Goal: Transaction & Acquisition: Subscribe to service/newsletter

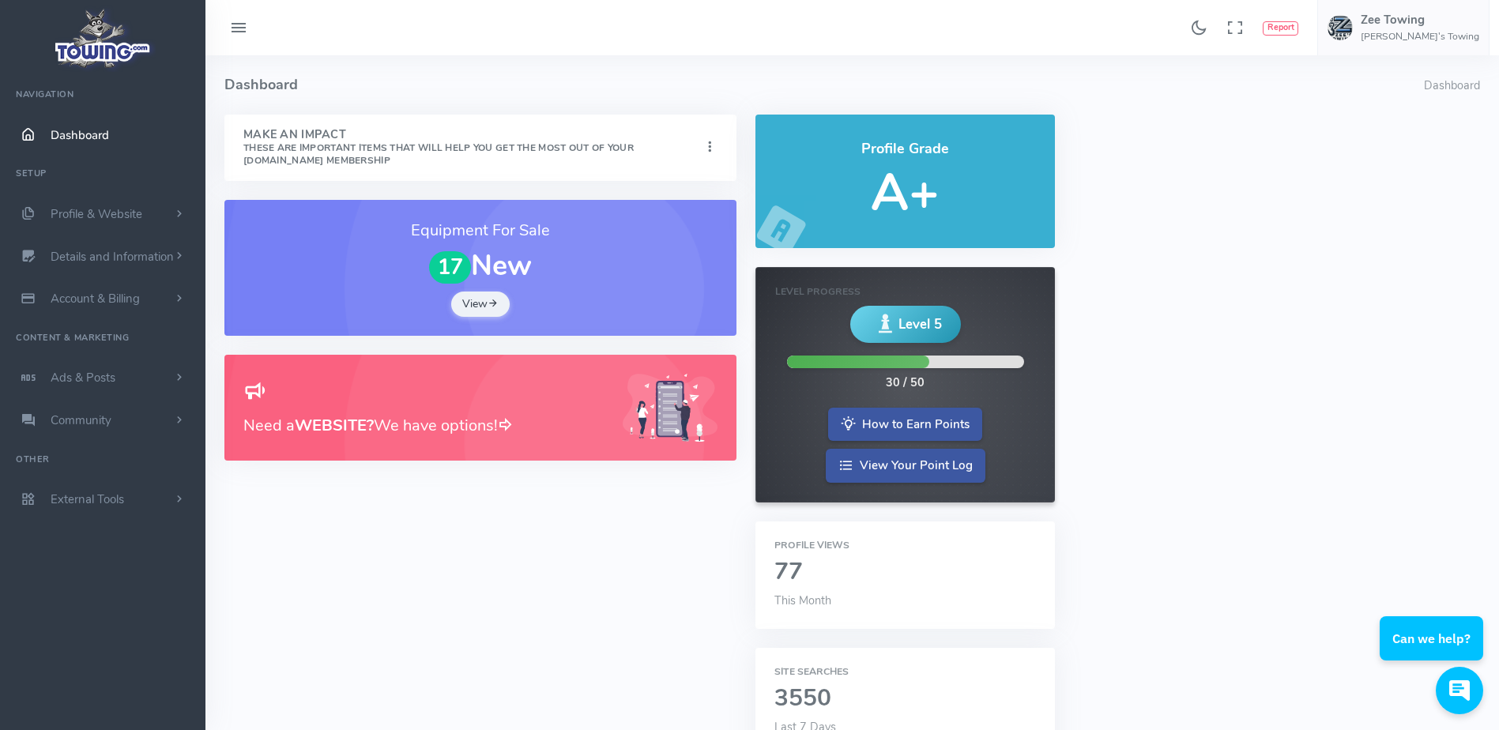
click at [695, 400] on img at bounding box center [670, 408] width 95 height 69
click at [149, 254] on span "Details and Information" at bounding box center [112, 257] width 123 height 16
click at [139, 314] on small "Search Engine Settings" at bounding box center [127, 320] width 97 height 13
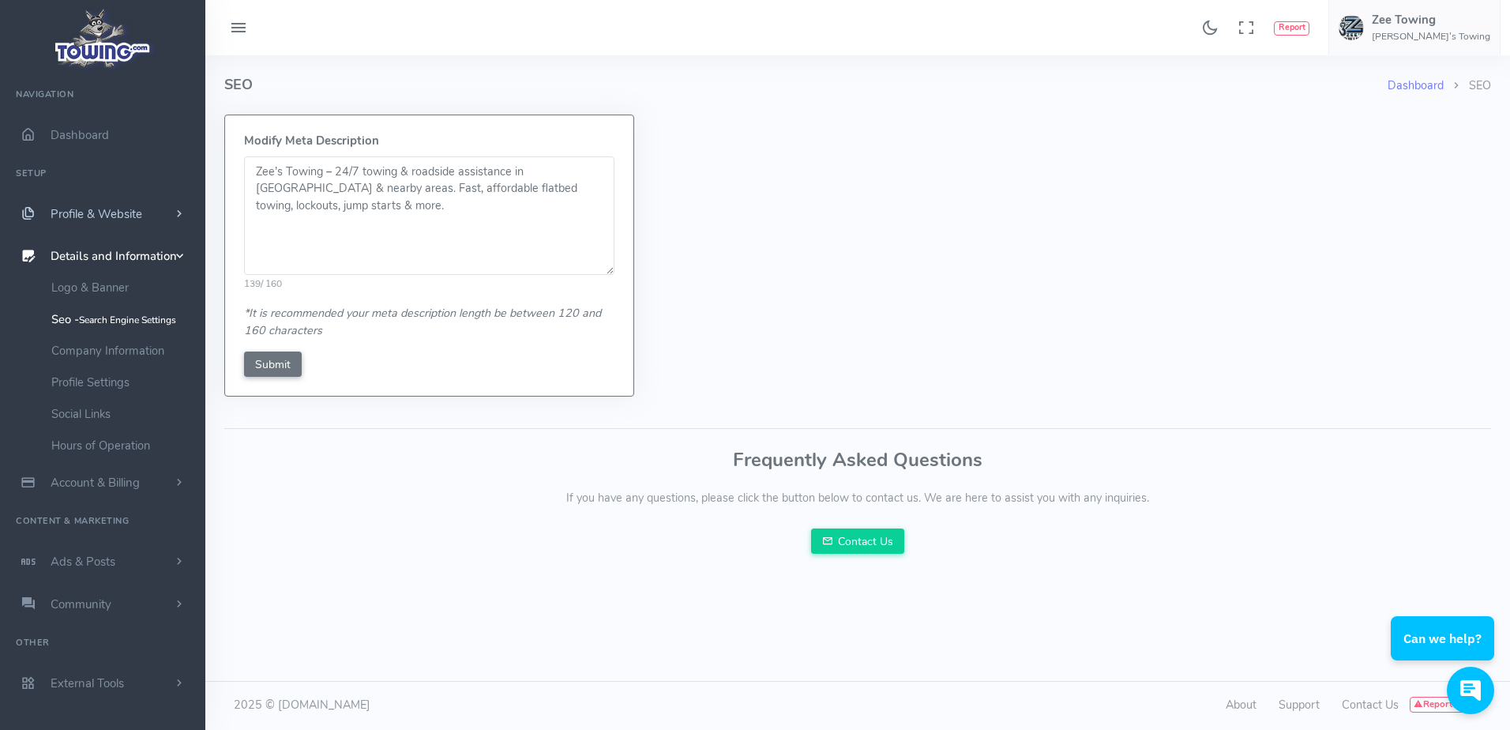
click at [121, 217] on span "Profile & Website" at bounding box center [97, 214] width 92 height 16
click at [121, 241] on link "Homepage Content" at bounding box center [122, 245] width 166 height 32
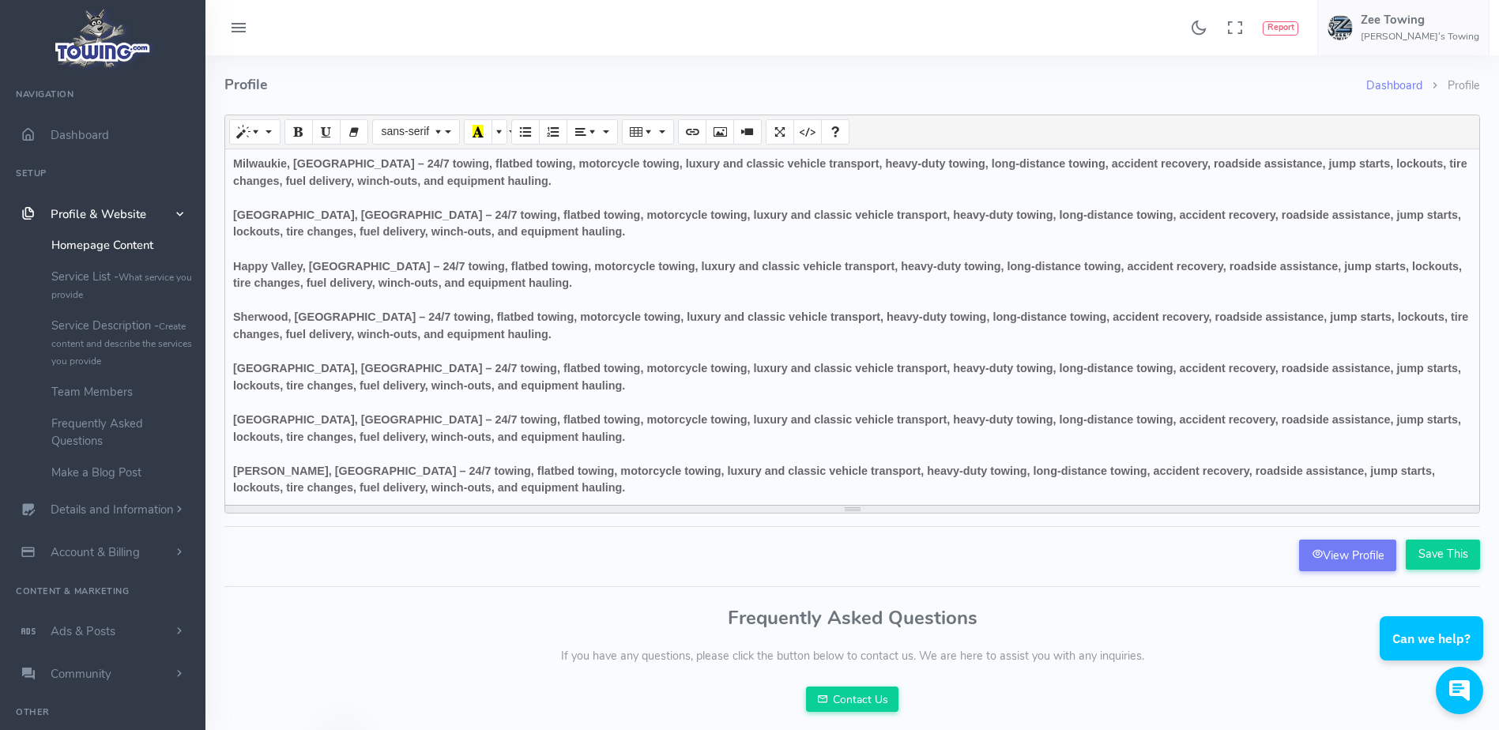
scroll to position [152, 0]
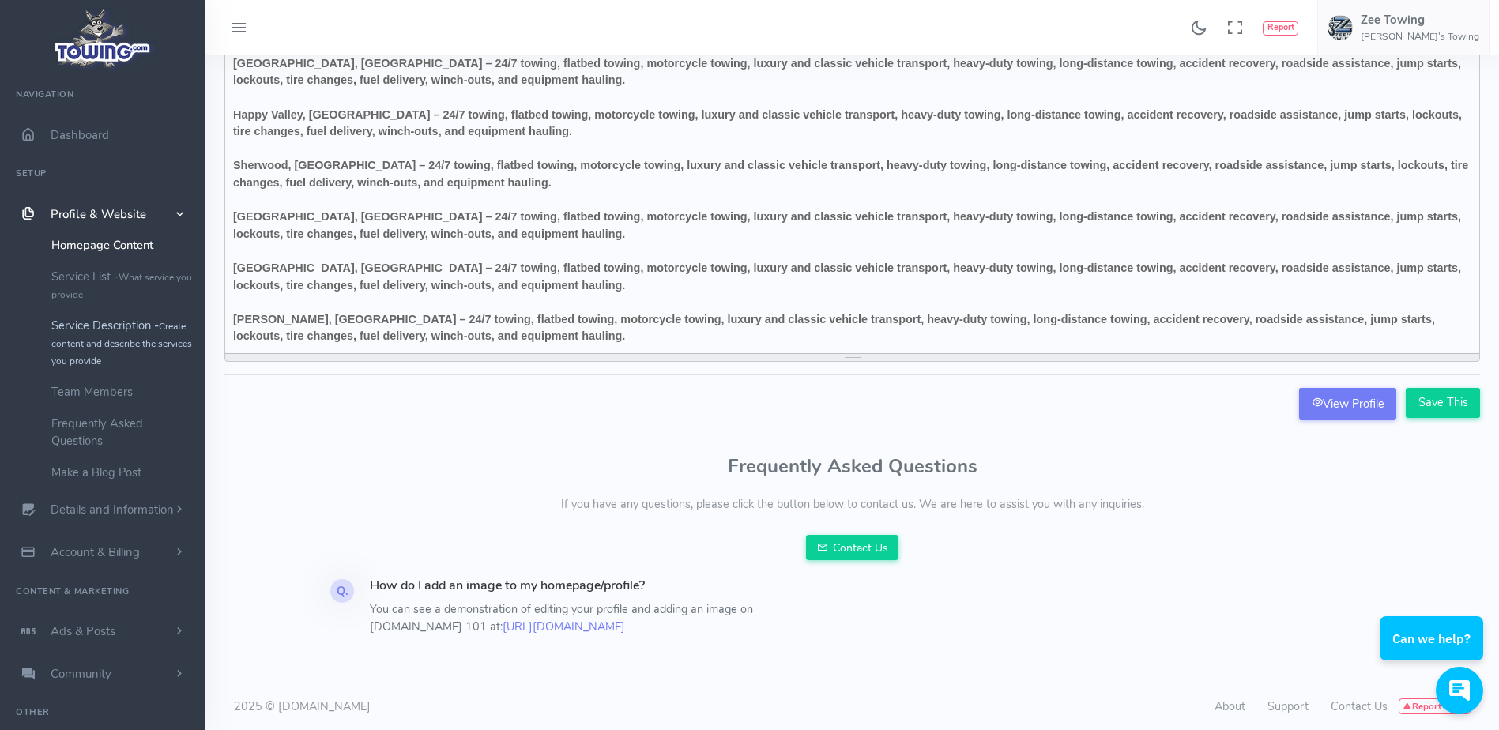
click at [118, 329] on link "Service Description - Create content and describe the services you provide" at bounding box center [122, 343] width 166 height 66
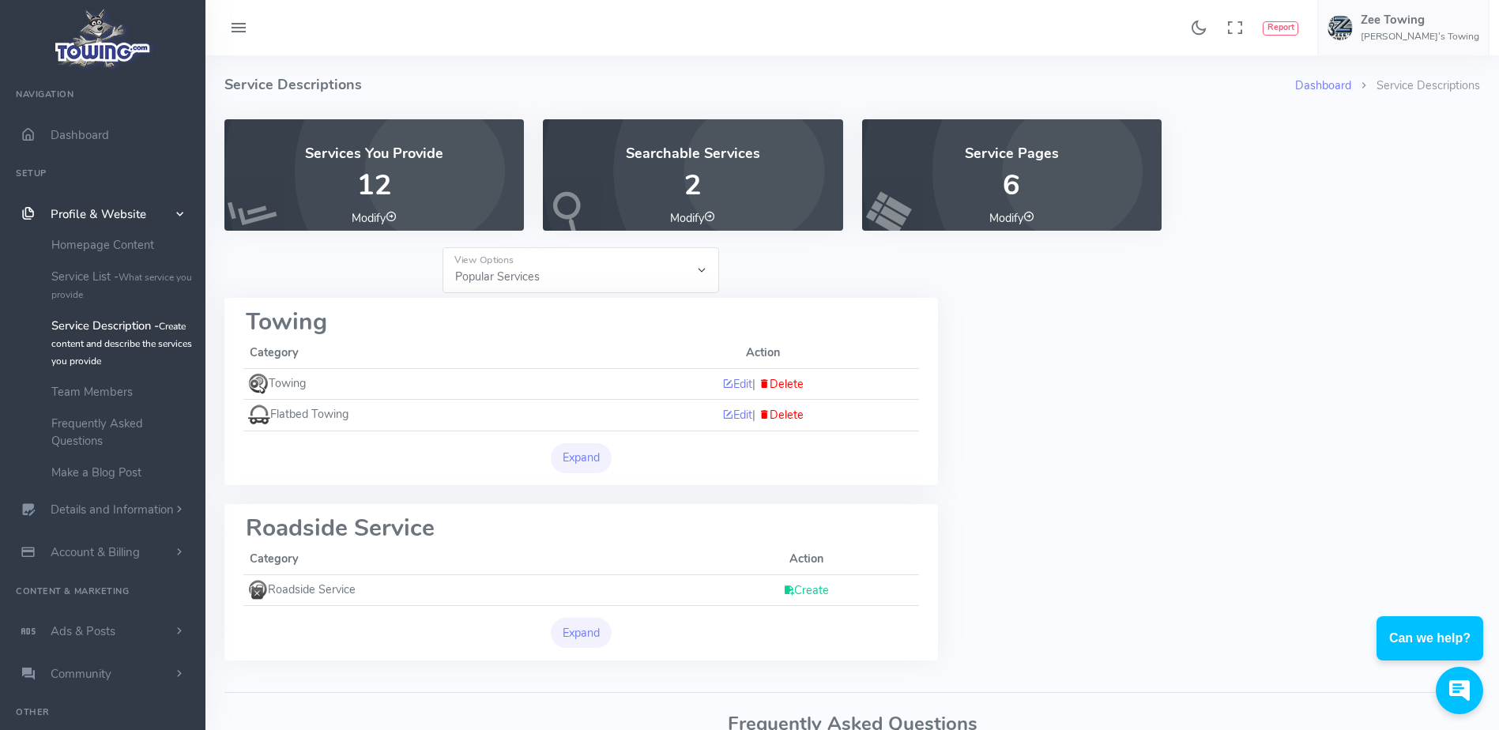
scroll to position [154, 0]
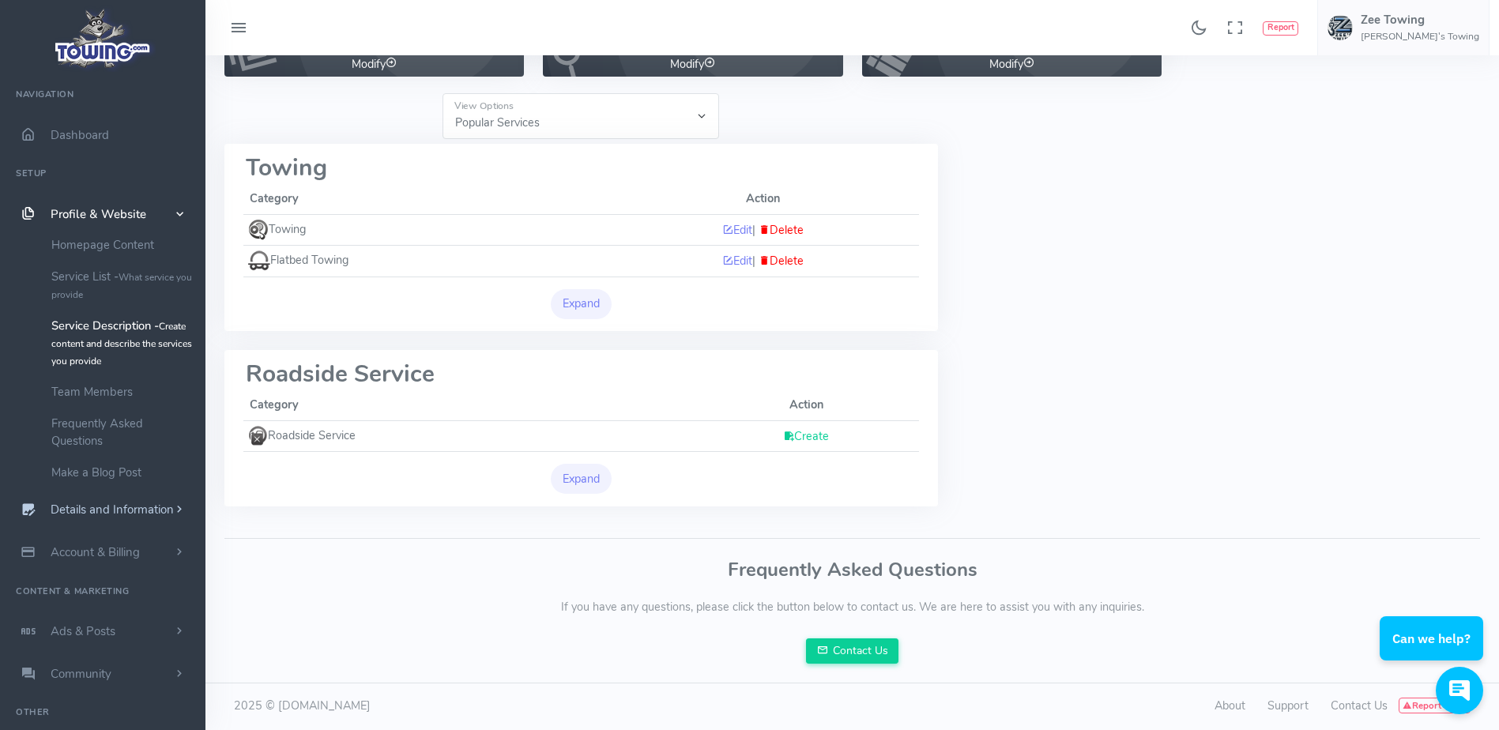
click at [116, 506] on span "Details and Information" at bounding box center [112, 510] width 123 height 16
click at [118, 353] on link "Company Information" at bounding box center [122, 351] width 166 height 32
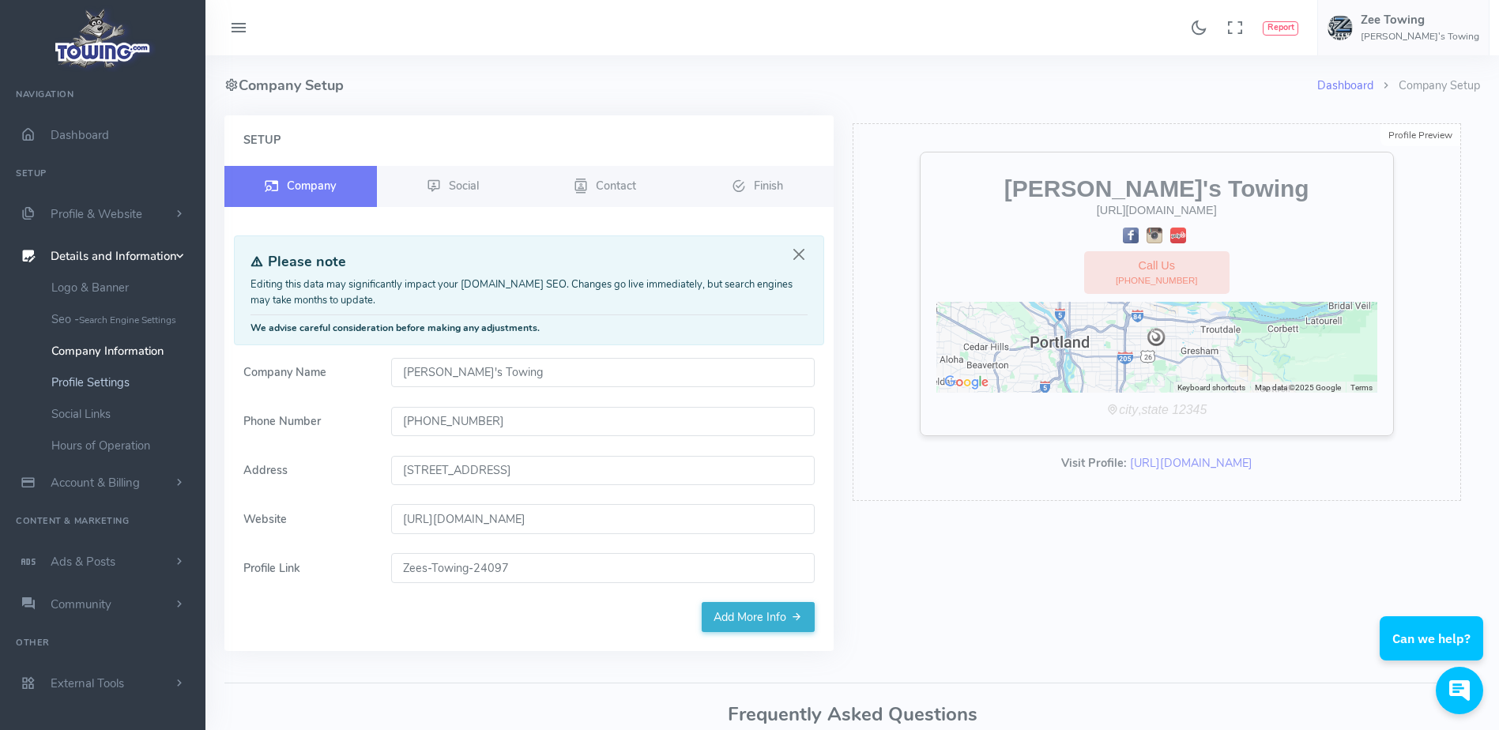
click at [111, 377] on link "Profile Settings" at bounding box center [122, 383] width 166 height 32
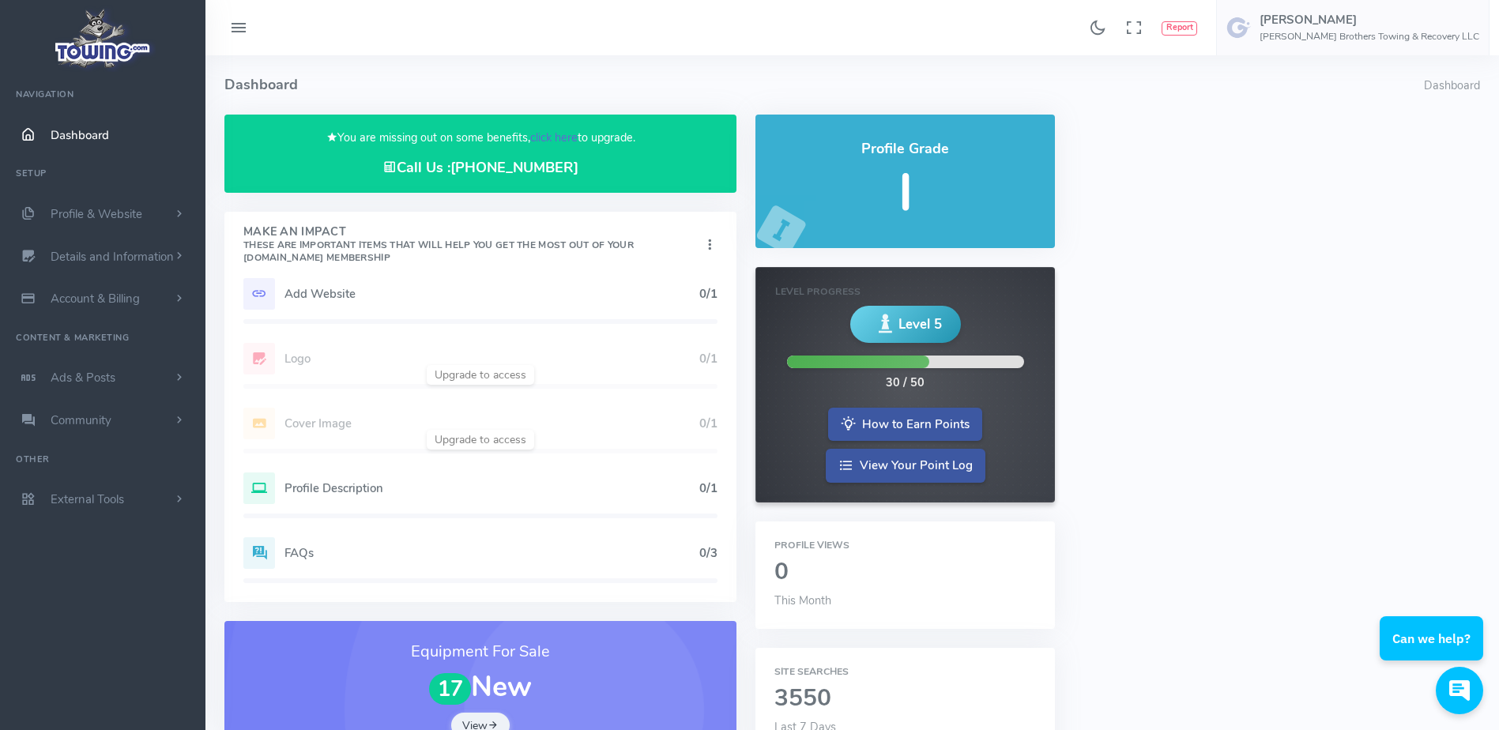
drag, startPoint x: 0, startPoint y: 0, endPoint x: 547, endPoint y: 138, distance: 564.6
click at [547, 138] on link "click here" at bounding box center [553, 138] width 47 height 16
click at [545, 137] on link "click here" at bounding box center [553, 138] width 47 height 16
click at [553, 138] on link "click here" at bounding box center [553, 138] width 47 height 16
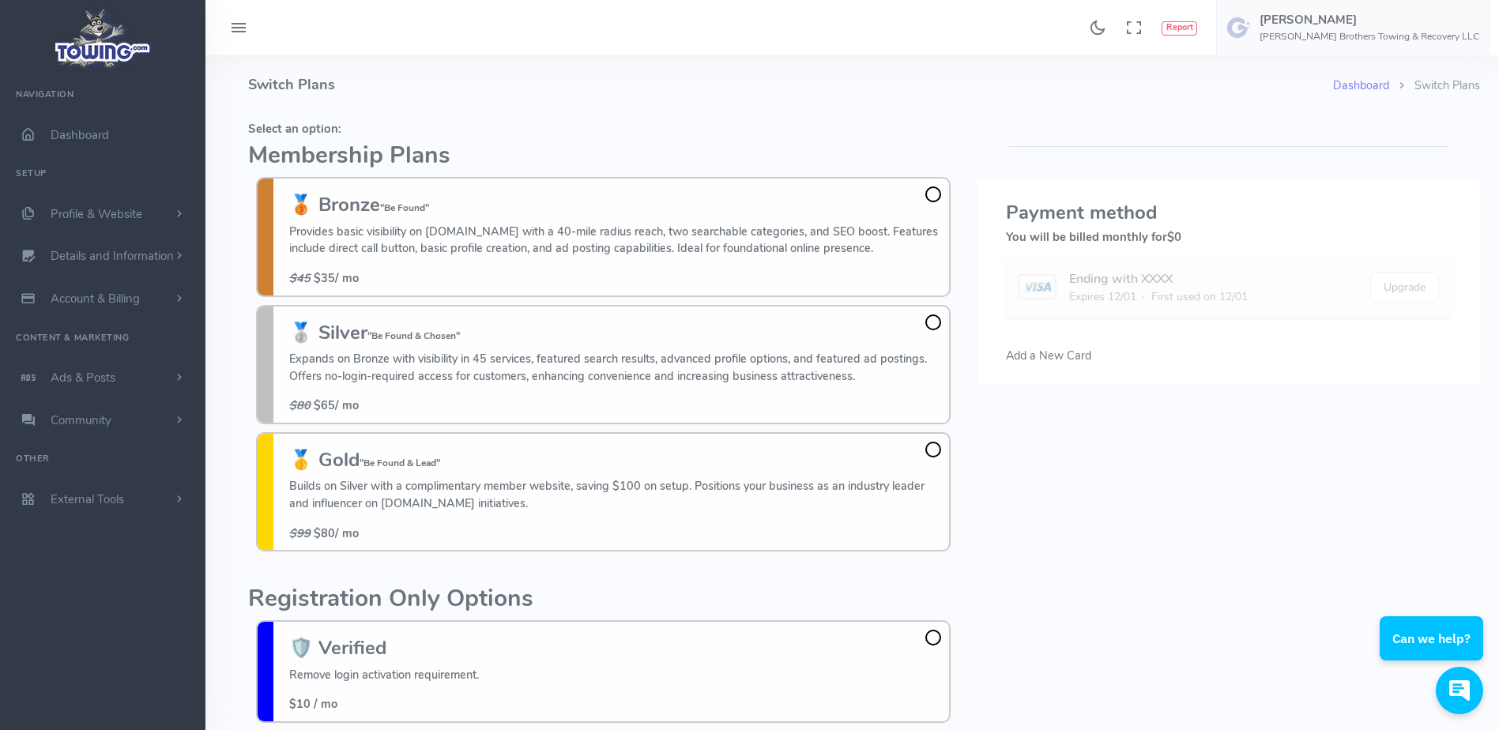
click at [327, 67] on h4 "Switch Plans" at bounding box center [790, 84] width 1085 height 59
click at [401, 143] on h2 "Membership Plans" at bounding box center [603, 156] width 710 height 26
click at [752, 114] on h4 "Switch Plans" at bounding box center [790, 84] width 1085 height 59
click at [939, 322] on span at bounding box center [933, 322] width 16 height 16
click at [0, 0] on input "🥈 Silver "Be Found & Chosen" Expands on Bronze with visibility in 45 services, …" at bounding box center [0, 0] width 0 height 0
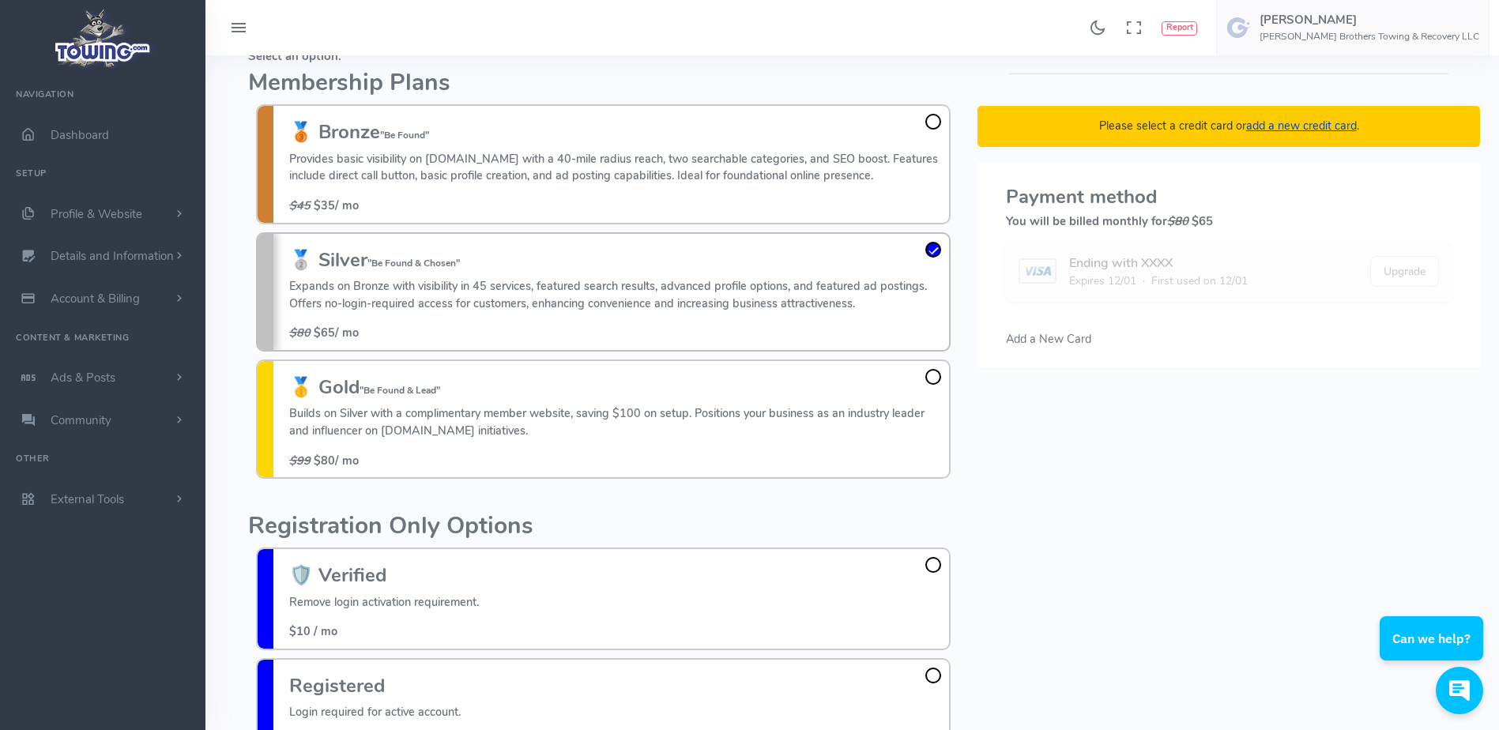
scroll to position [115, 0]
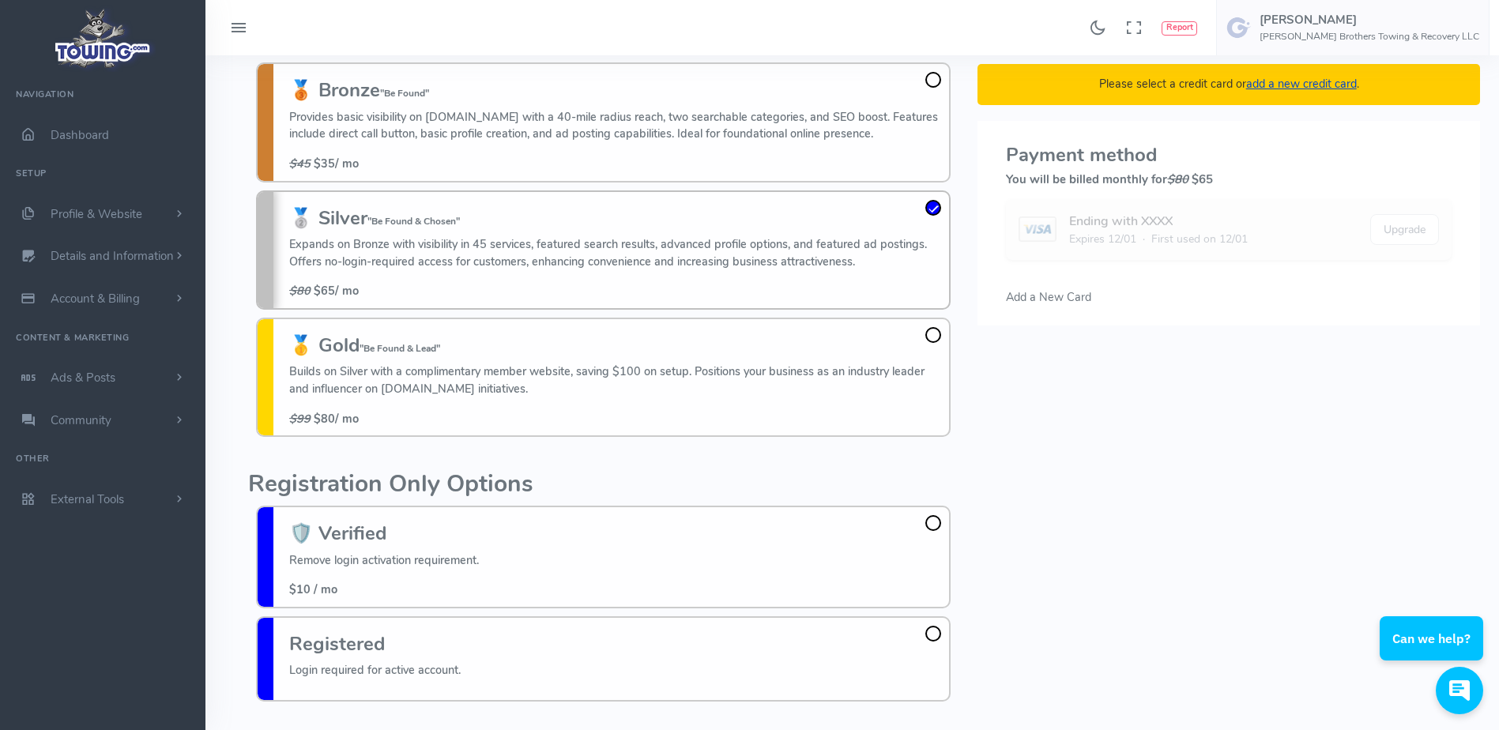
click at [1039, 345] on div "Please select a credit card or add a new credit card . Payment method You will …" at bounding box center [1228, 354] width 521 height 709
click at [1016, 364] on div "Please select a credit card or add a new credit card . Payment method You will …" at bounding box center [1228, 354] width 521 height 709
click at [874, 36] on div "Found 17 results Analytics Report Users Erwin Brown" at bounding box center [851, 27] width 1293 height 55
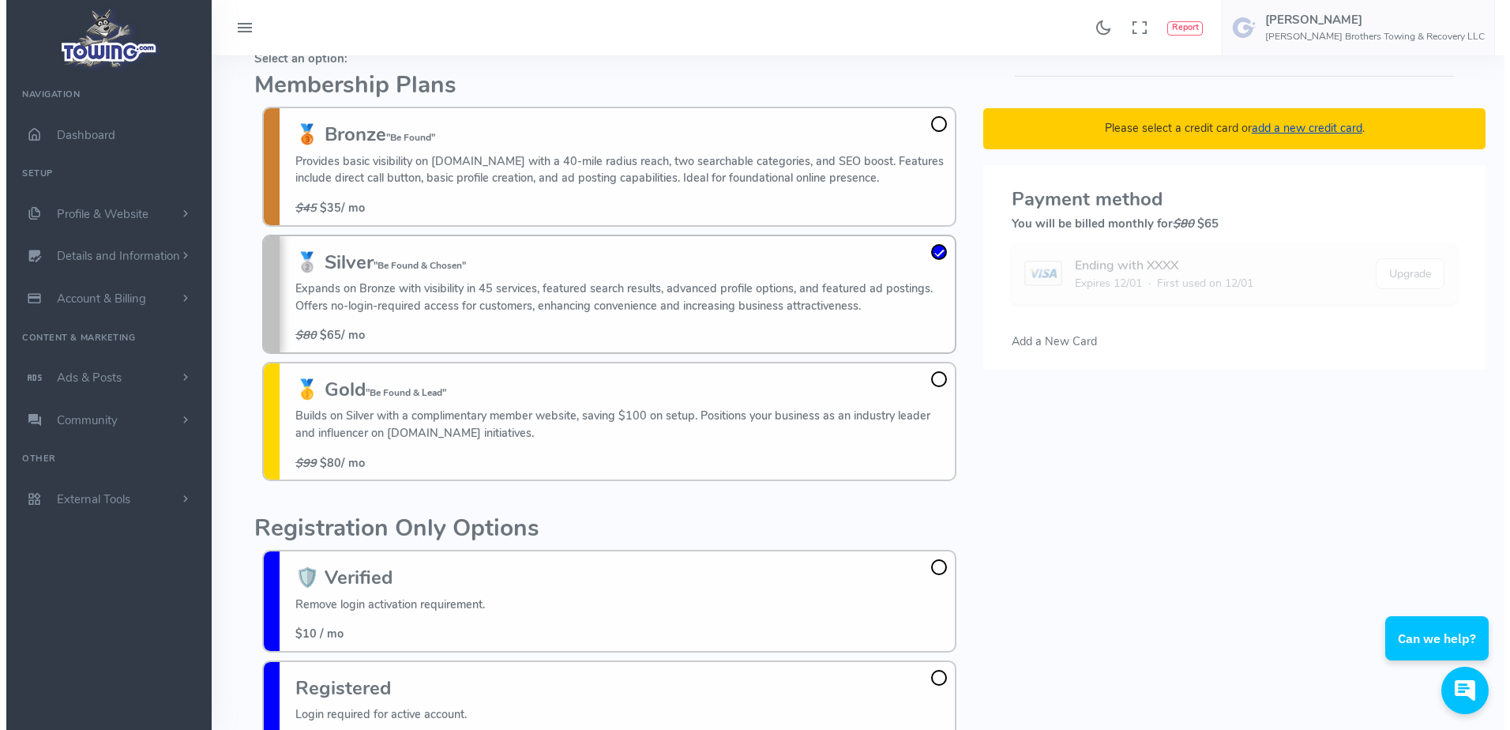
scroll to position [66, 0]
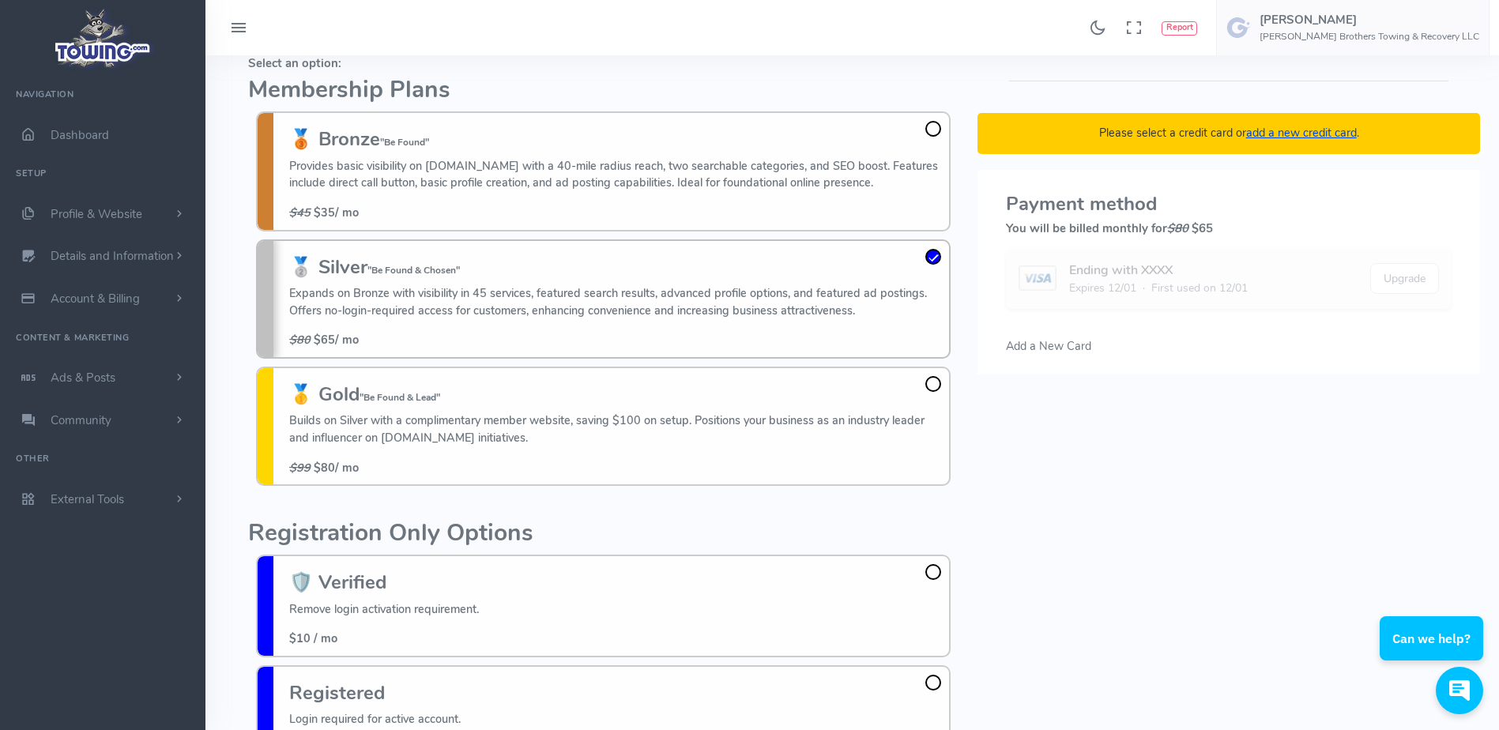
click at [1046, 54] on div "Found 17 results Analytics Report Users Erwin Brown" at bounding box center [851, 27] width 1293 height 55
click at [1027, 350] on span "Add a New Card" at bounding box center [1048, 346] width 85 height 16
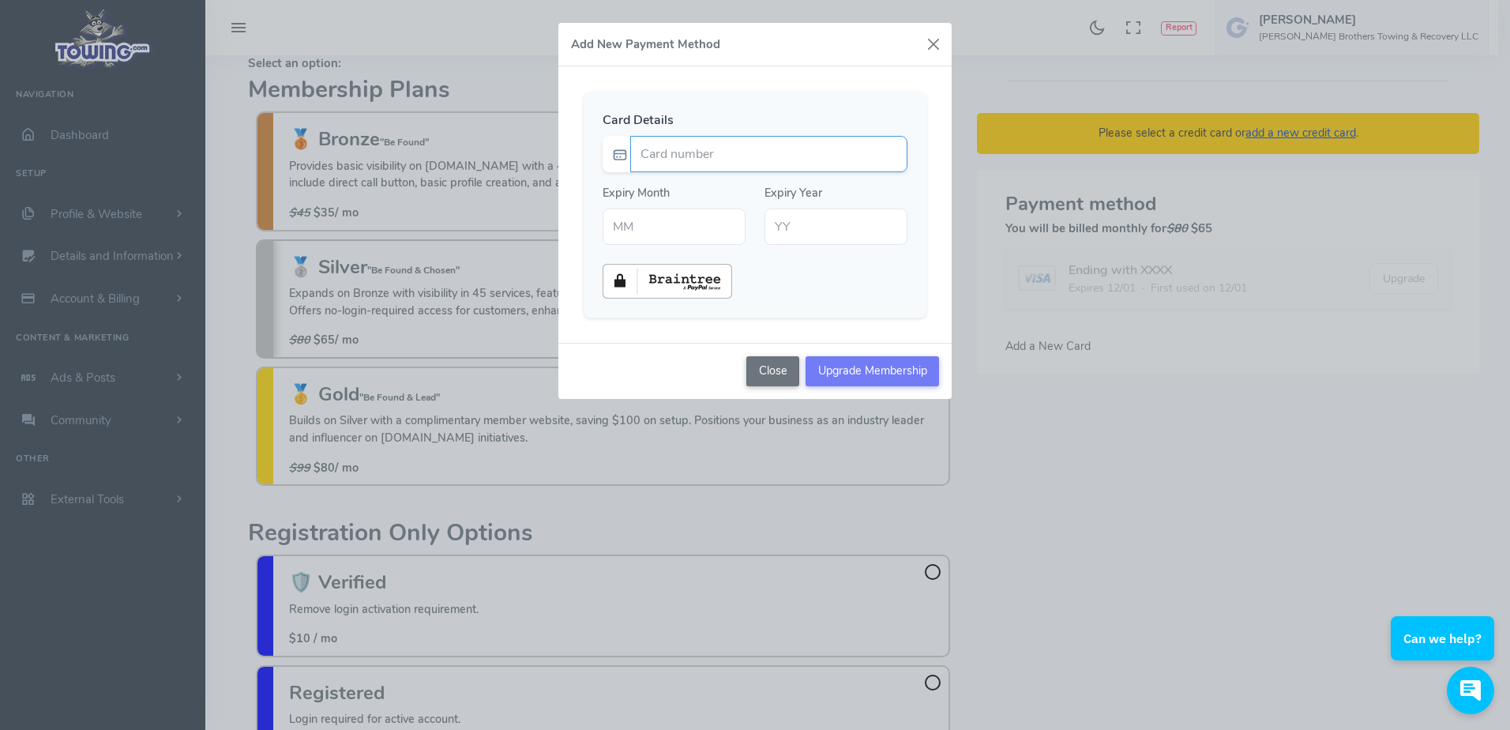
click at [690, 154] on input "Card number" at bounding box center [768, 154] width 277 height 36
click at [705, 73] on div "Card Details Expiry Month" at bounding box center [755, 204] width 393 height 276
click at [690, 154] on input "Card number" at bounding box center [768, 154] width 277 height 36
click at [685, 149] on input "Card number" at bounding box center [768, 154] width 277 height 36
click at [699, 104] on div "Card Details Expiry Month Expiry Year" at bounding box center [755, 205] width 343 height 226
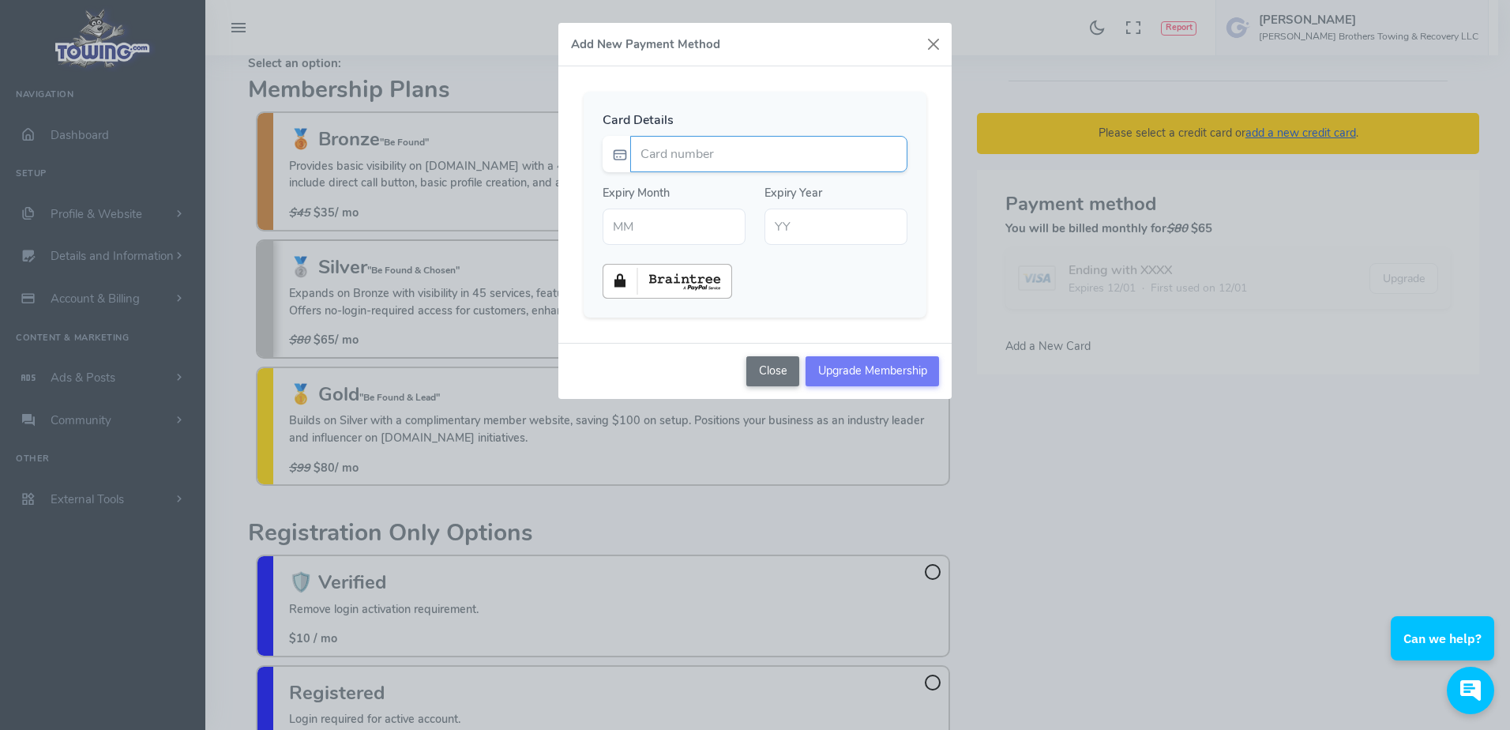
click at [669, 157] on input "Card number" at bounding box center [768, 154] width 277 height 36
type input "4634550000639070"
click at [697, 107] on div "Card Details 4634550000639070 Expiry Month" at bounding box center [755, 205] width 343 height 226
click at [644, 230] on input "text" at bounding box center [674, 227] width 143 height 36
type input "01"
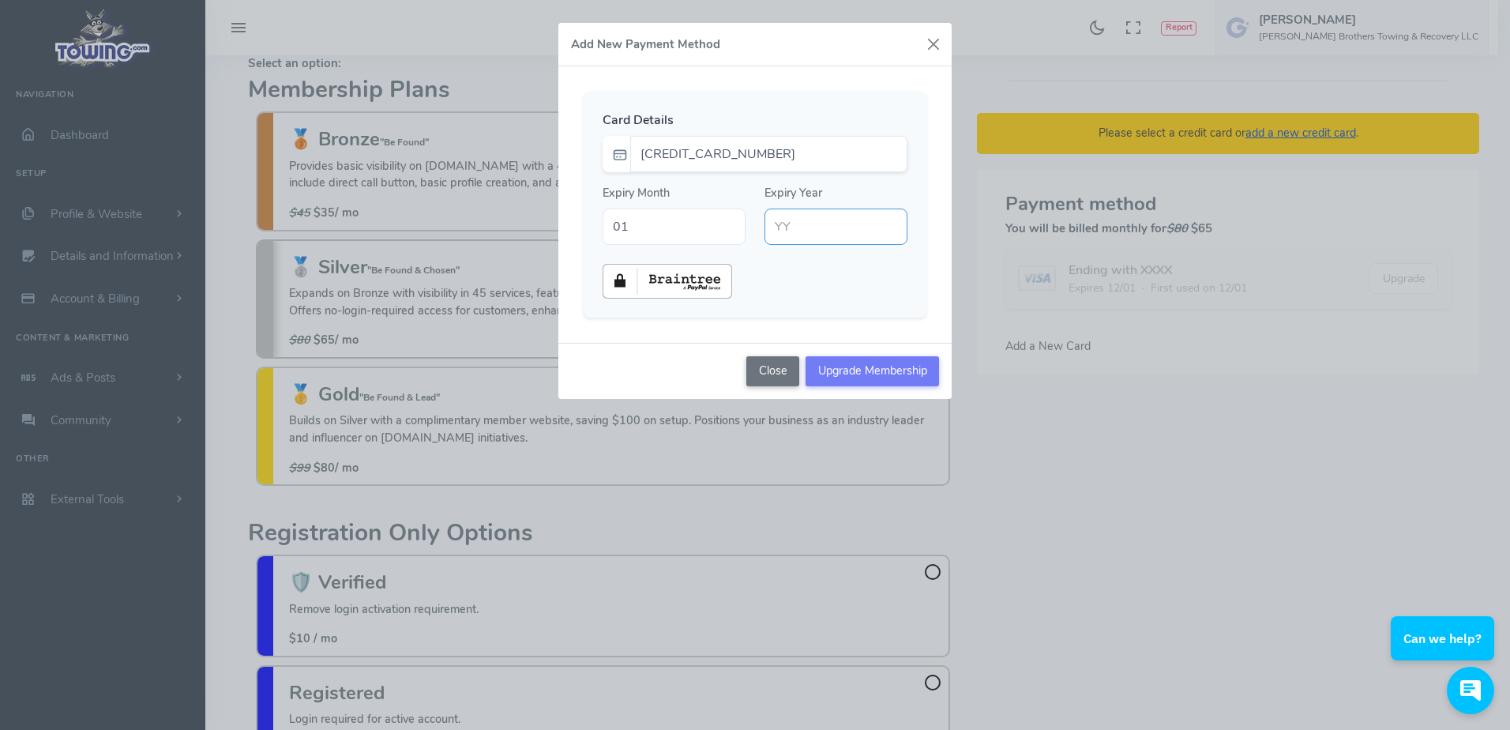
click at [789, 227] on input "text" at bounding box center [836, 227] width 143 height 36
type input "28"
click at [799, 282] on div at bounding box center [755, 281] width 324 height 35
click at [884, 367] on input "Upgrade Membership" at bounding box center [873, 371] width 134 height 30
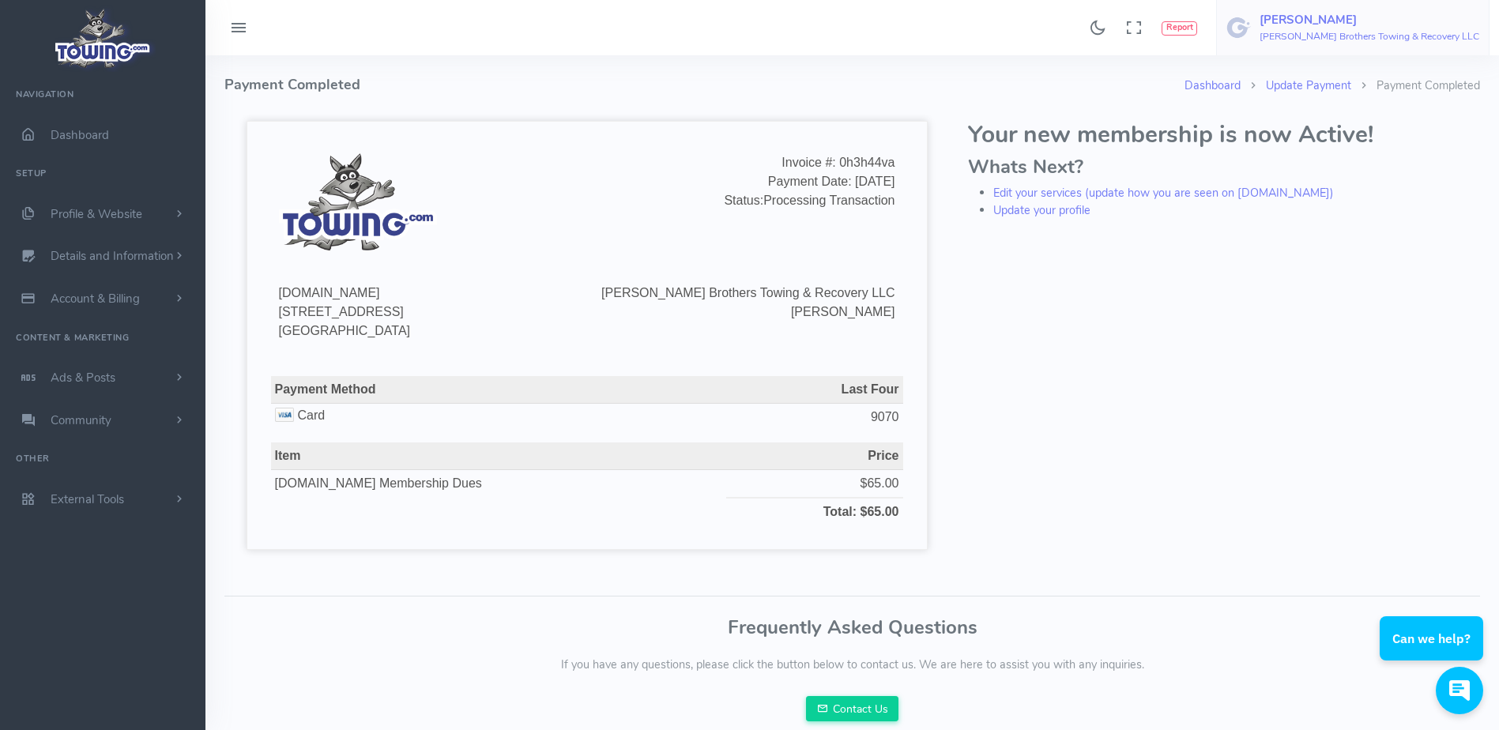
click at [1417, 28] on span "[PERSON_NAME] Brothers Towing & Recovery LLC" at bounding box center [1369, 27] width 220 height 28
click at [1407, 153] on span "Logout" at bounding box center [1389, 151] width 36 height 16
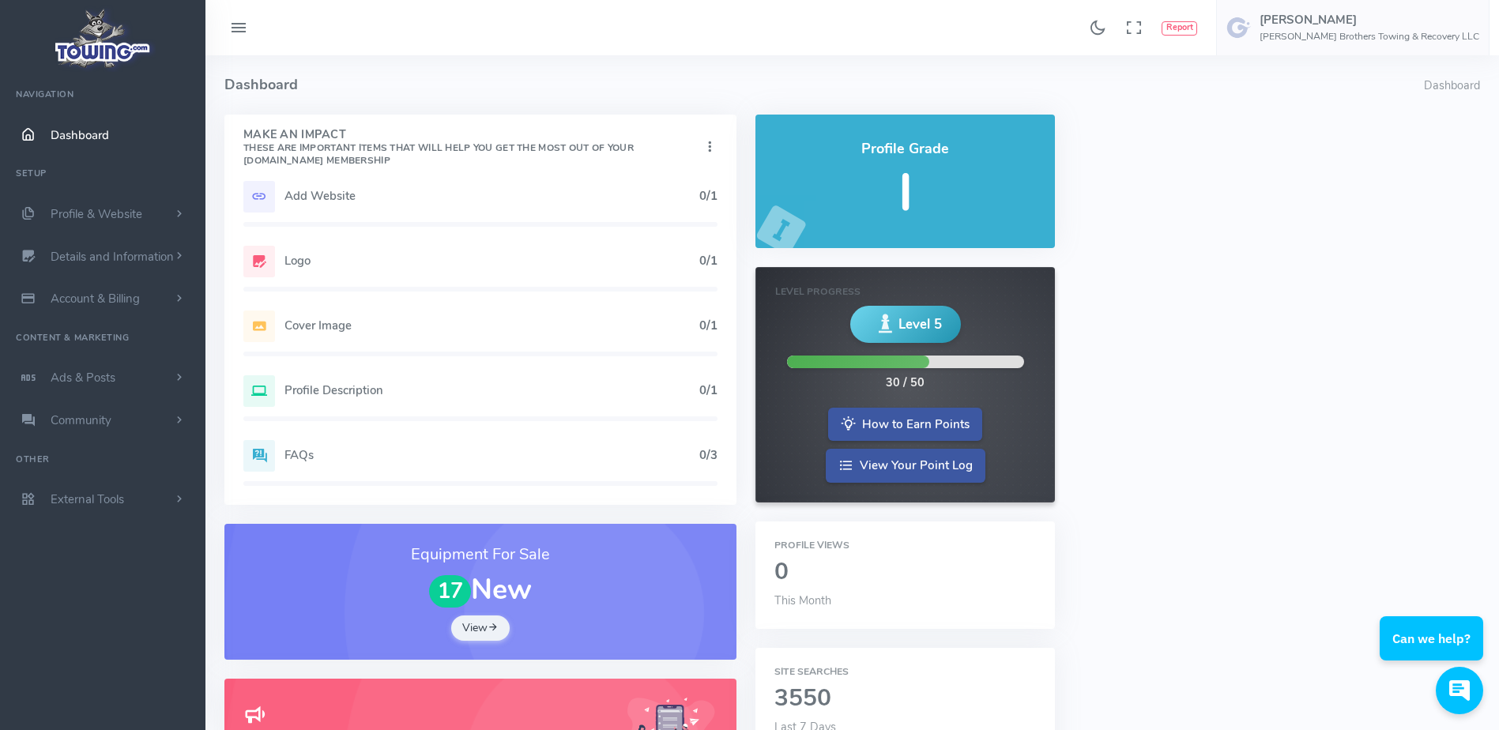
click at [399, 197] on h5 "Add Website" at bounding box center [491, 196] width 415 height 13
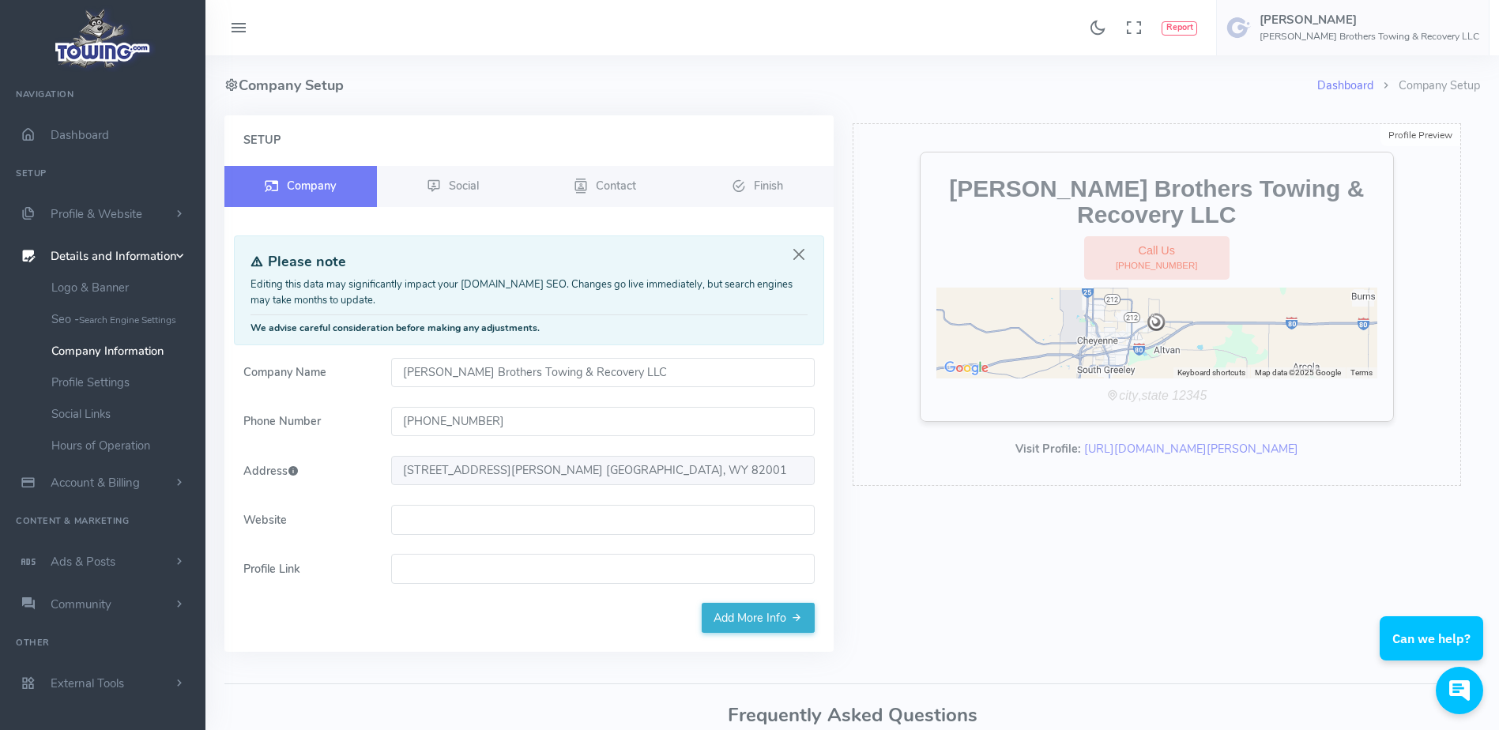
click at [529, 523] on input "Website" at bounding box center [602, 520] width 423 height 30
paste input "winklerbrostowing.com"
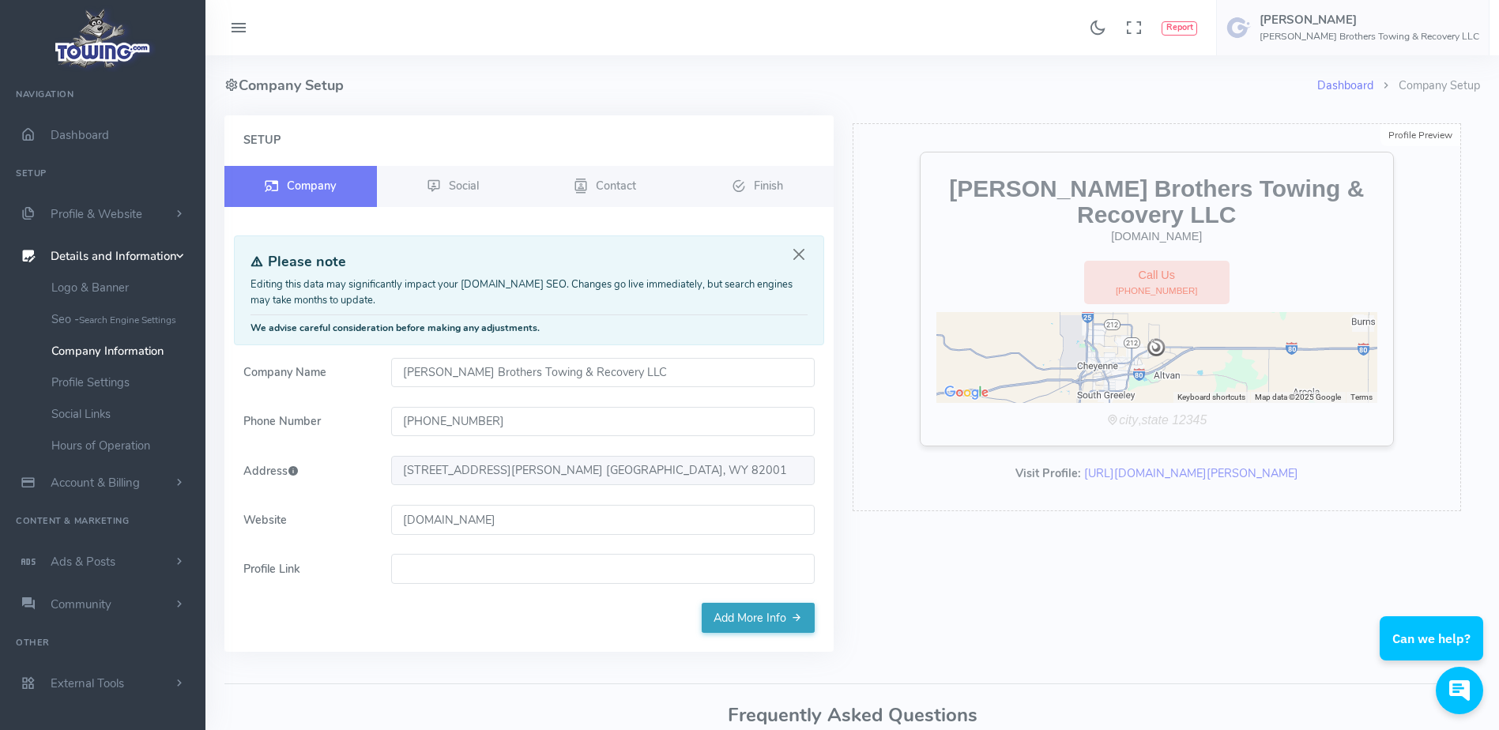
type input "winklerbrostowing.com"
click at [744, 613] on link "Add More Info" at bounding box center [758, 618] width 113 height 30
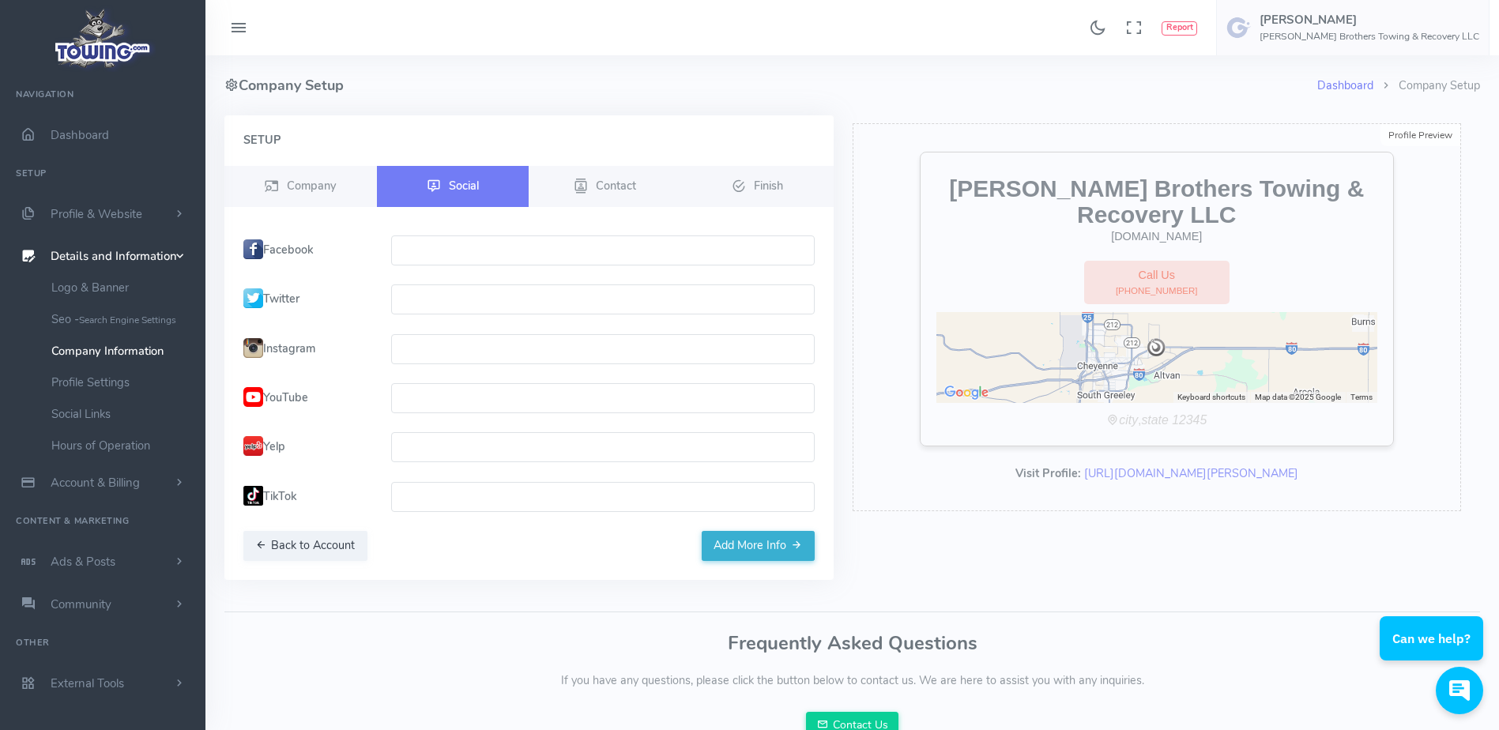
click at [744, 613] on div "Dashboard Company Setup Company Setup Setup Company Social Contact Finish Pleas…" at bounding box center [852, 405] width 1274 height 701
click at [116, 438] on link "Hours of Operation" at bounding box center [122, 446] width 166 height 32
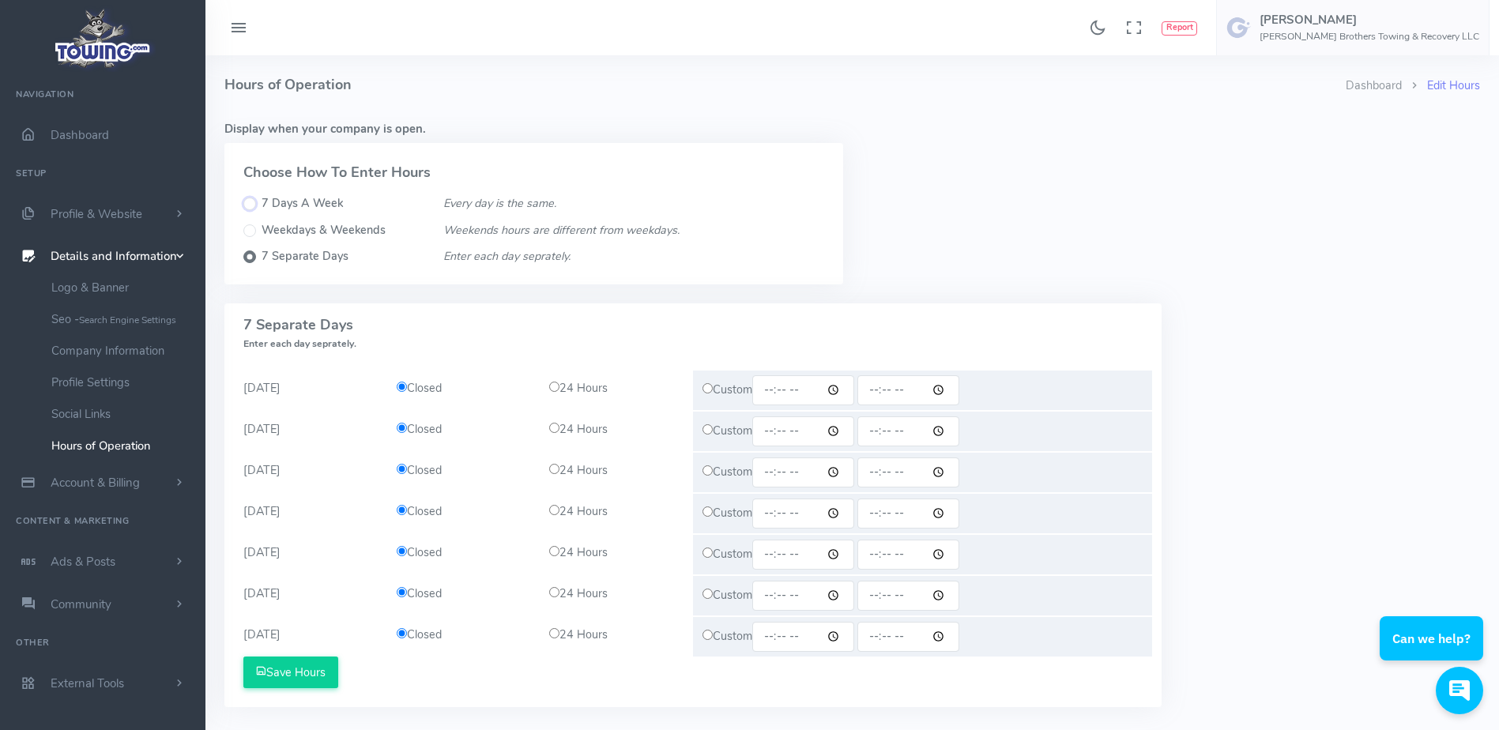
click at [252, 203] on input "7 Days A Week" at bounding box center [249, 203] width 13 height 13
radio input "true"
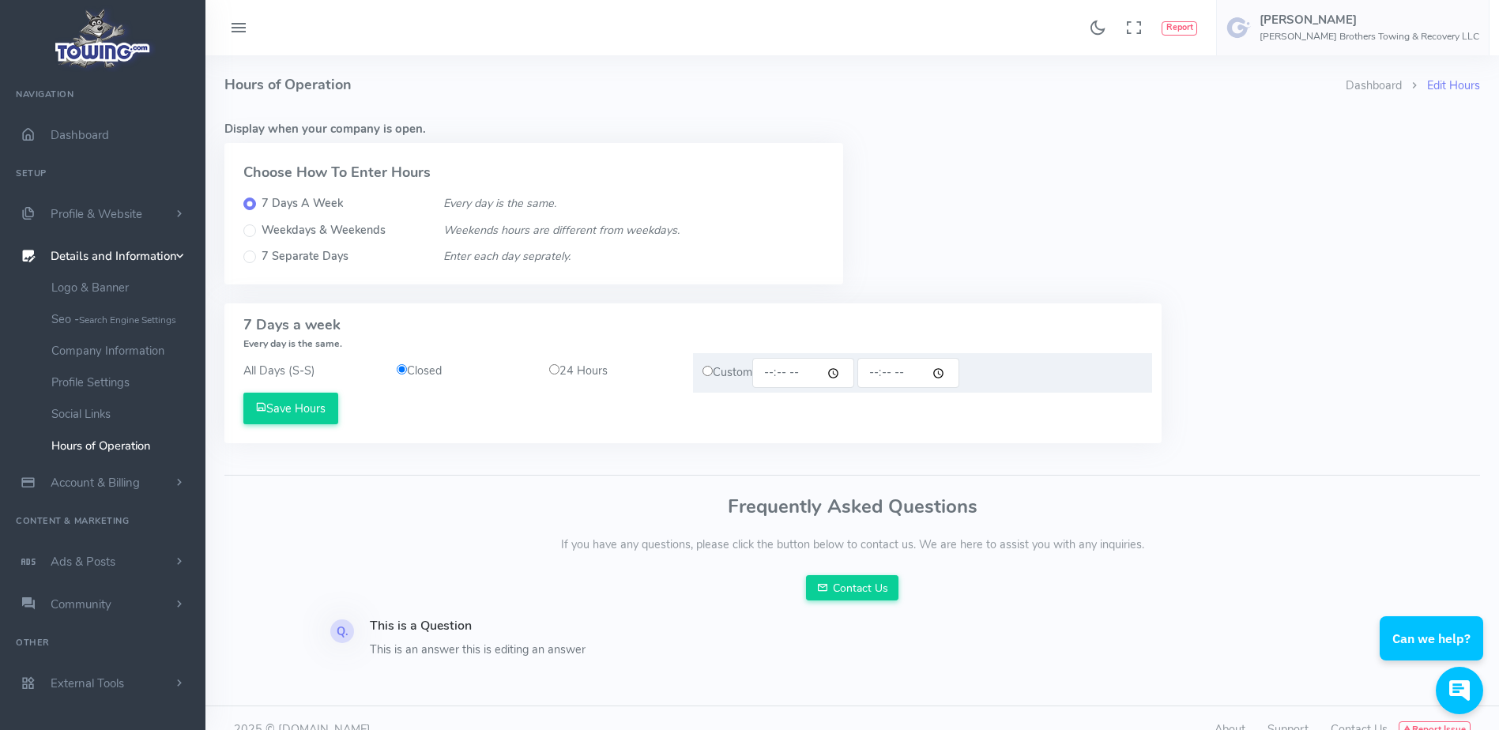
click at [552, 368] on input "radio" at bounding box center [554, 369] width 10 height 10
radio input "true"
click at [317, 412] on button "Save Hours" at bounding box center [290, 409] width 95 height 32
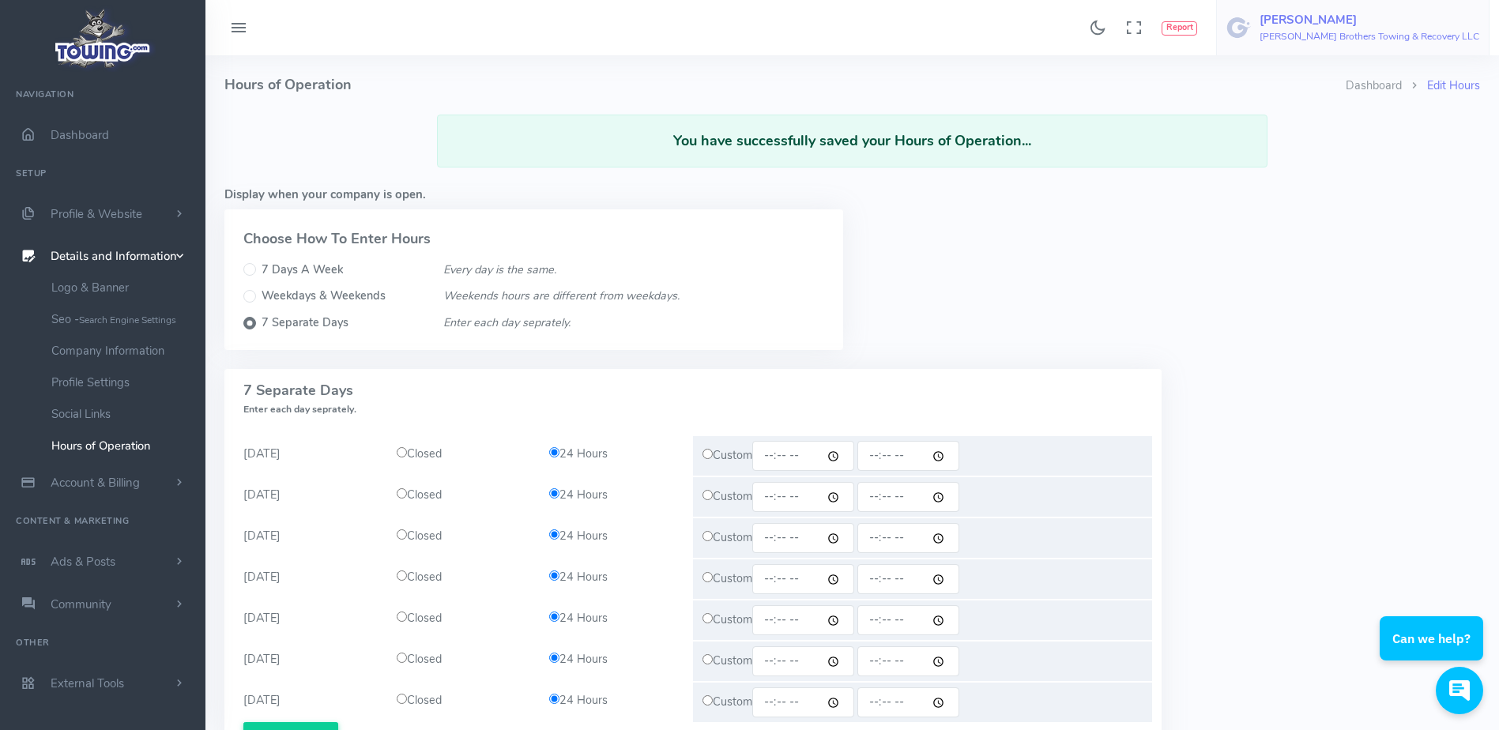
click at [1347, 32] on h6 "Winkler Brothers Towing & Recovery LLC" at bounding box center [1369, 37] width 220 height 10
click at [1377, 147] on link "Logout" at bounding box center [1410, 151] width 155 height 28
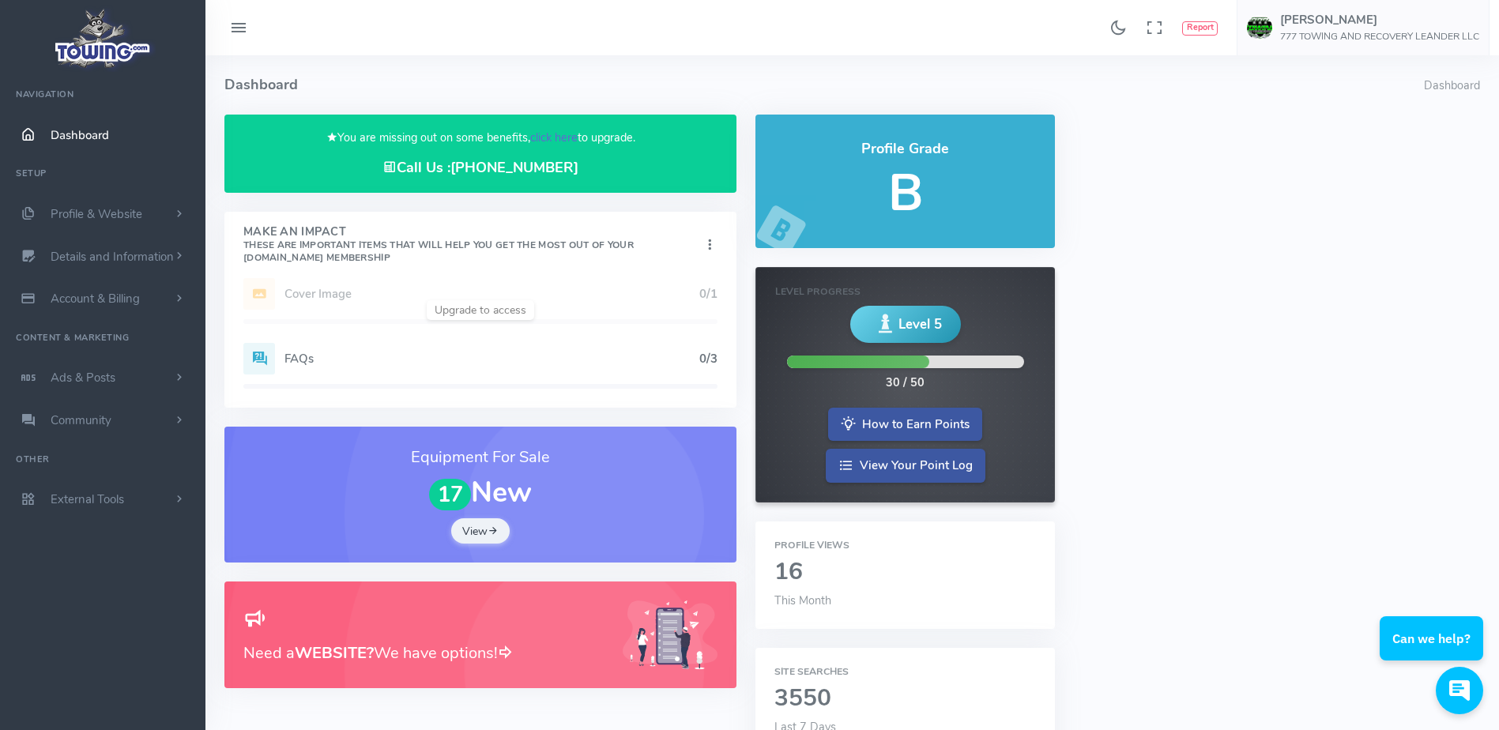
click at [552, 140] on link "click here" at bounding box center [553, 138] width 47 height 16
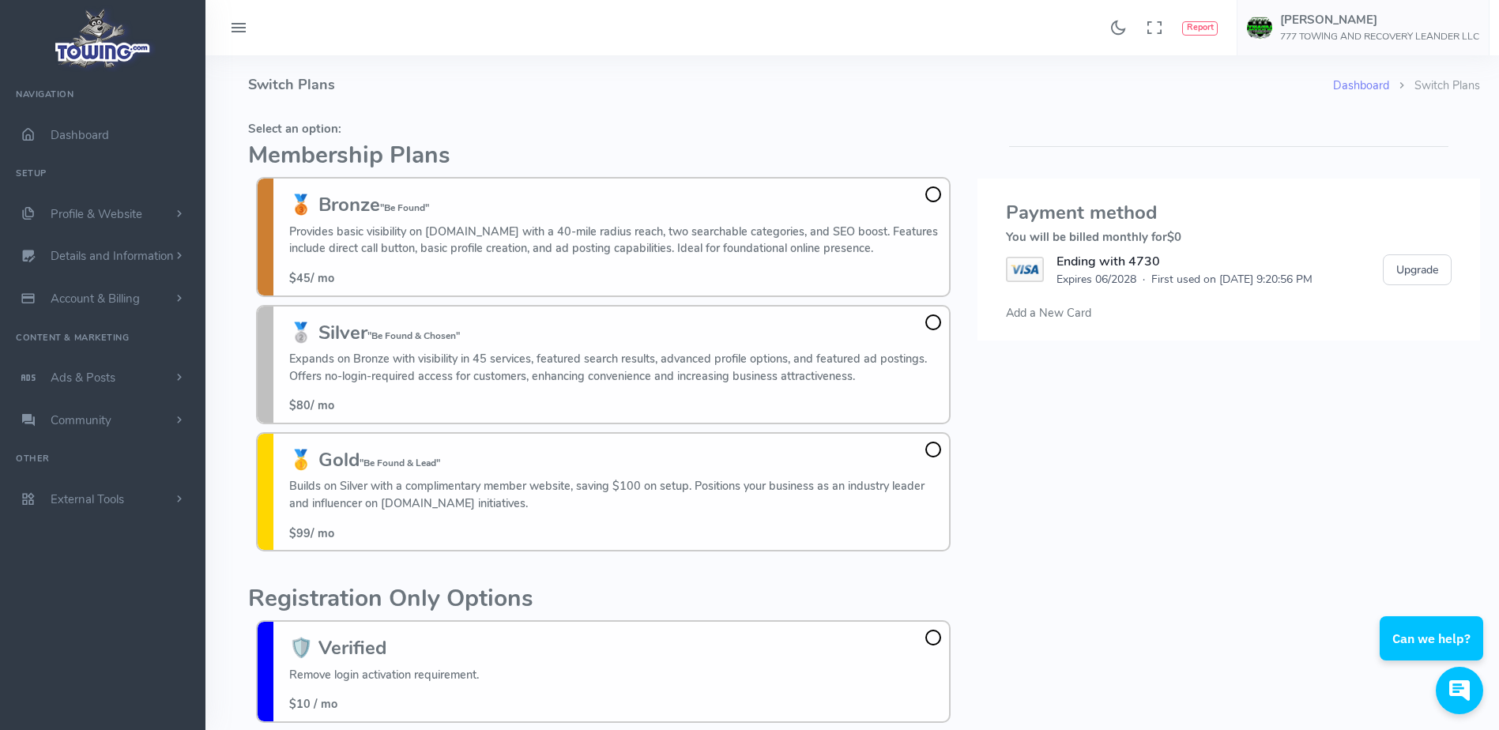
click at [439, 51] on div "Found 17 results Analytics Report Users Erwin Brown" at bounding box center [851, 27] width 1293 height 55
